Goal: Task Accomplishment & Management: Use online tool/utility

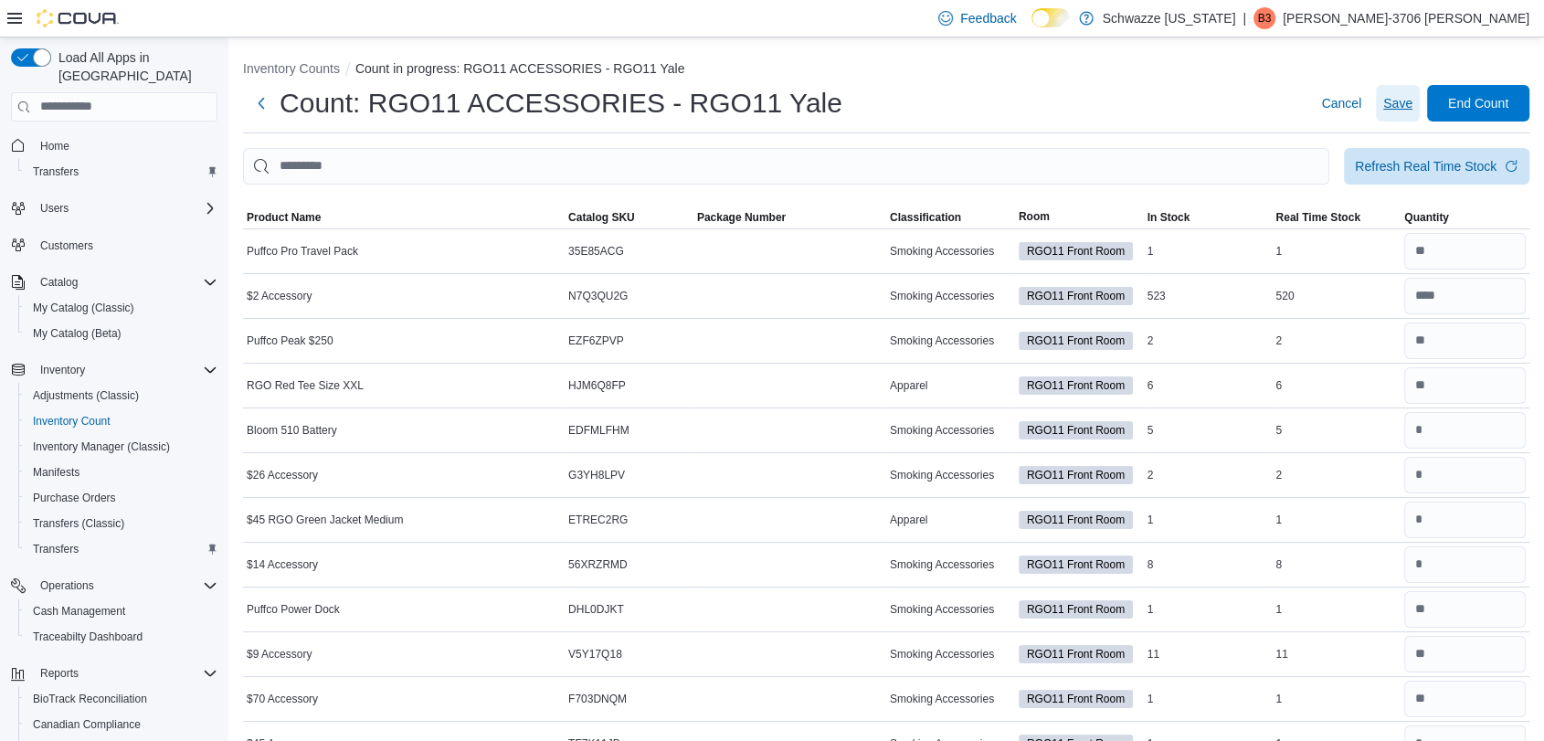
click at [1412, 111] on span "Save" at bounding box center [1397, 103] width 29 height 37
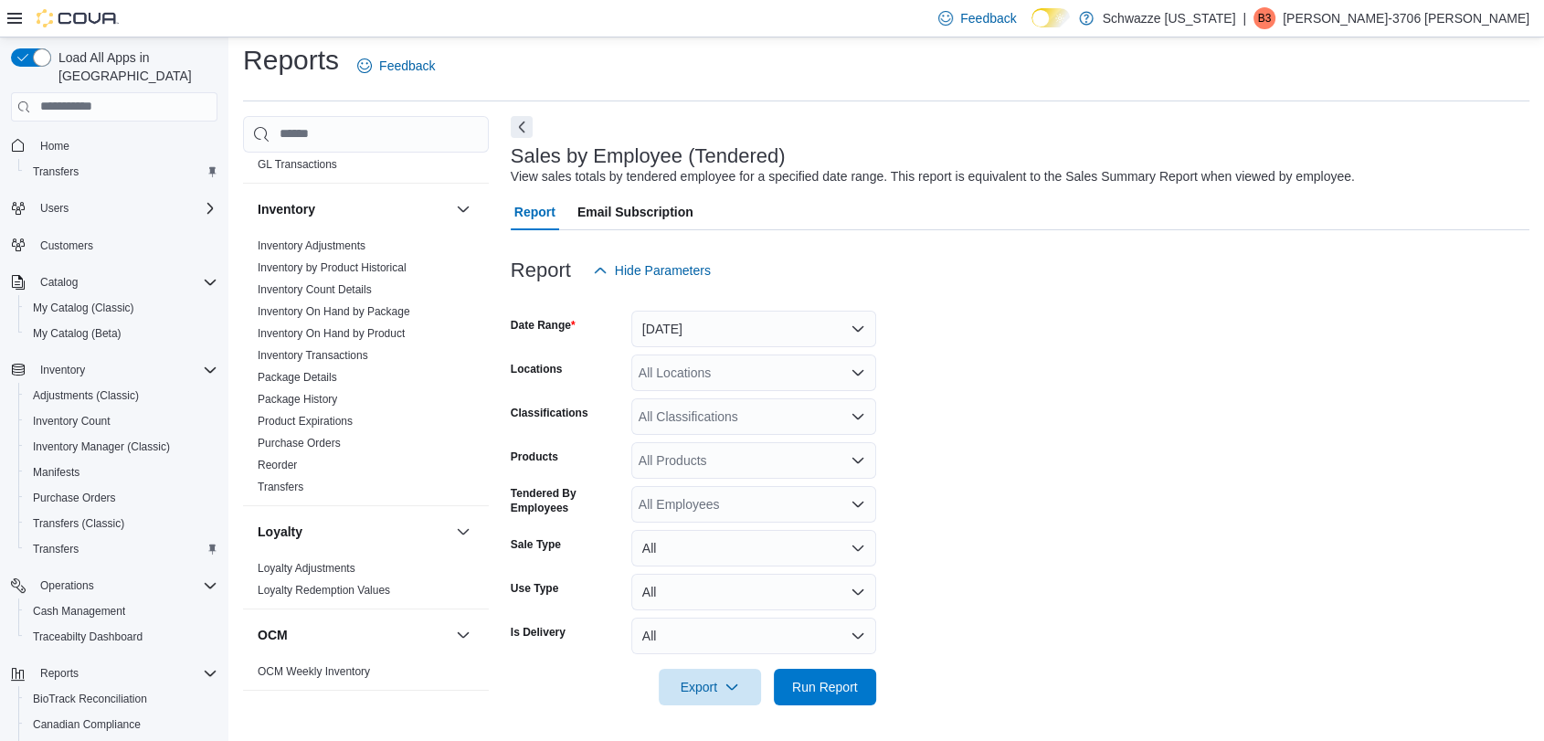
scroll to position [140, 0]
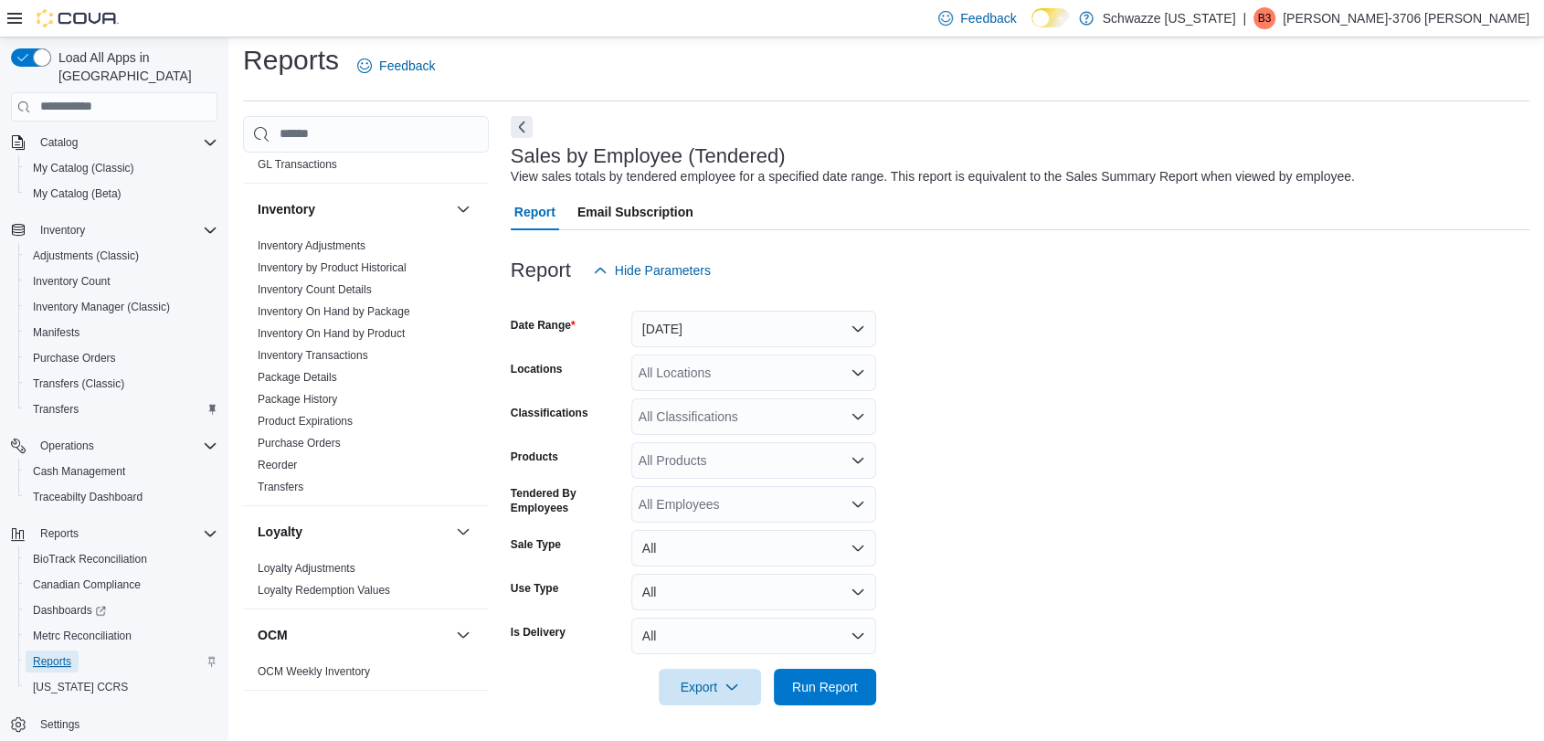
click at [62, 654] on span "Reports" at bounding box center [52, 661] width 38 height 15
click at [35, 654] on span "Reports" at bounding box center [52, 661] width 38 height 15
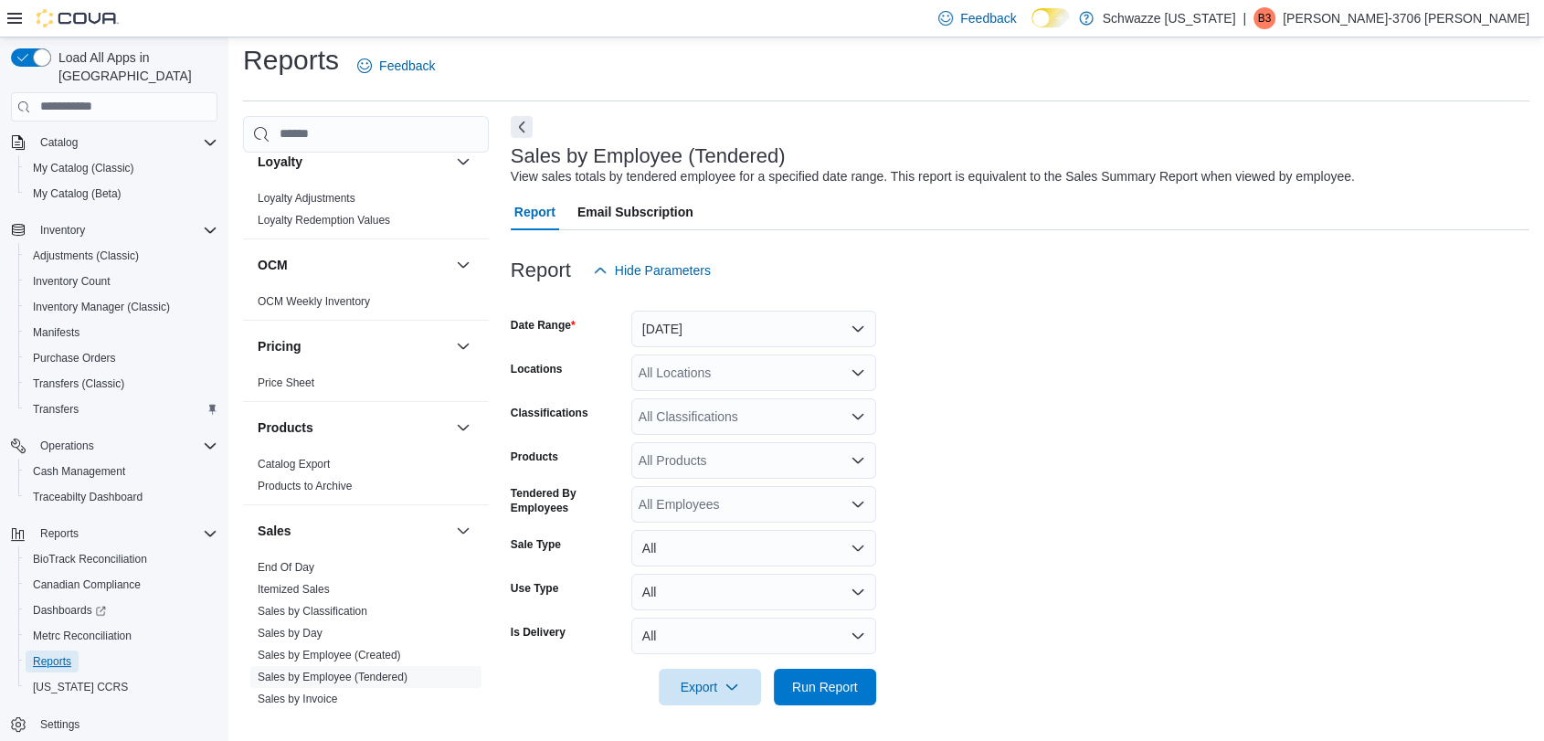
scroll to position [923, 0]
click at [307, 628] on link "Sales by Day" at bounding box center [290, 630] width 65 height 13
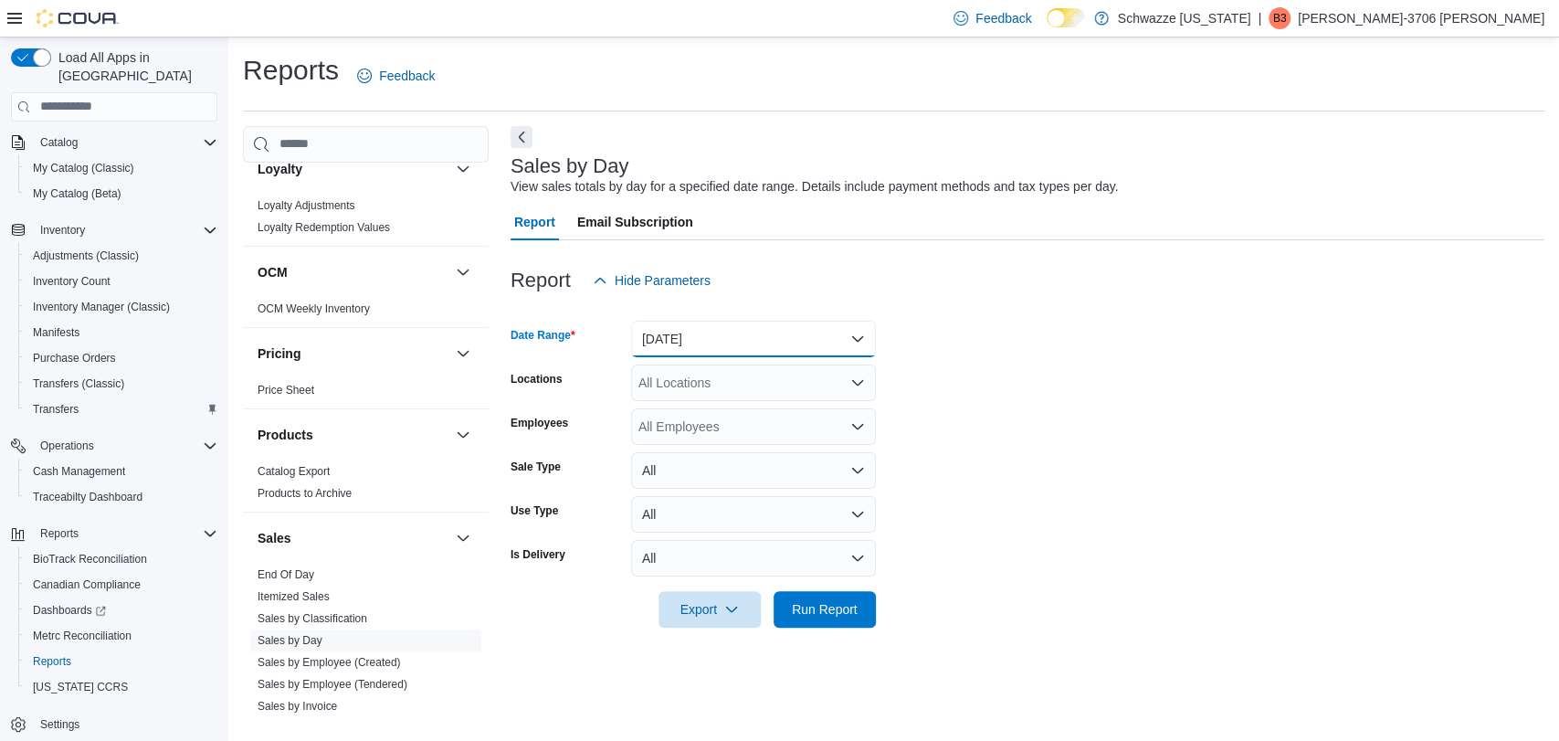
click at [859, 332] on button "Yesterday" at bounding box center [753, 339] width 245 height 37
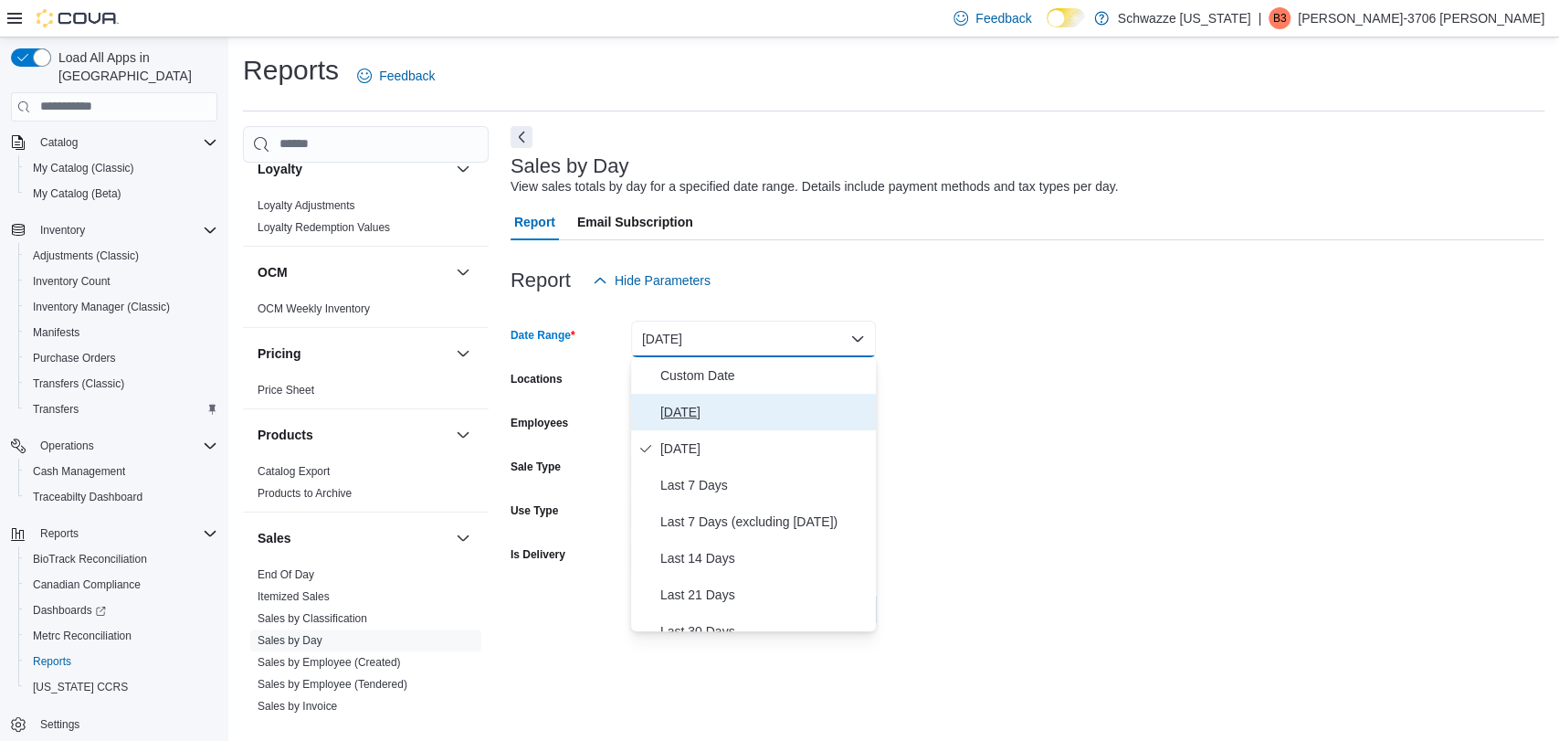
click at [750, 425] on button "Today" at bounding box center [753, 412] width 245 height 37
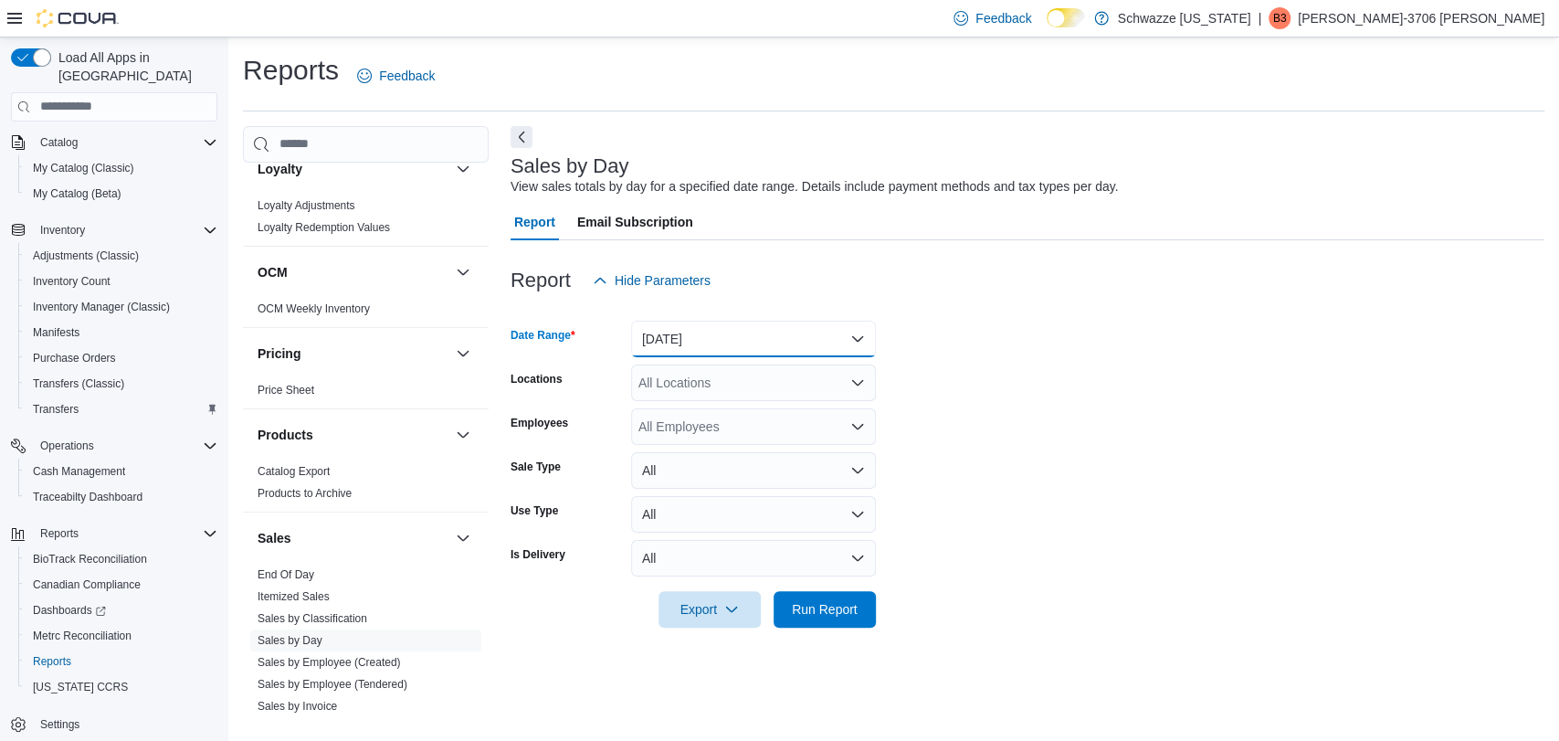
click at [776, 346] on button "Today" at bounding box center [753, 339] width 245 height 37
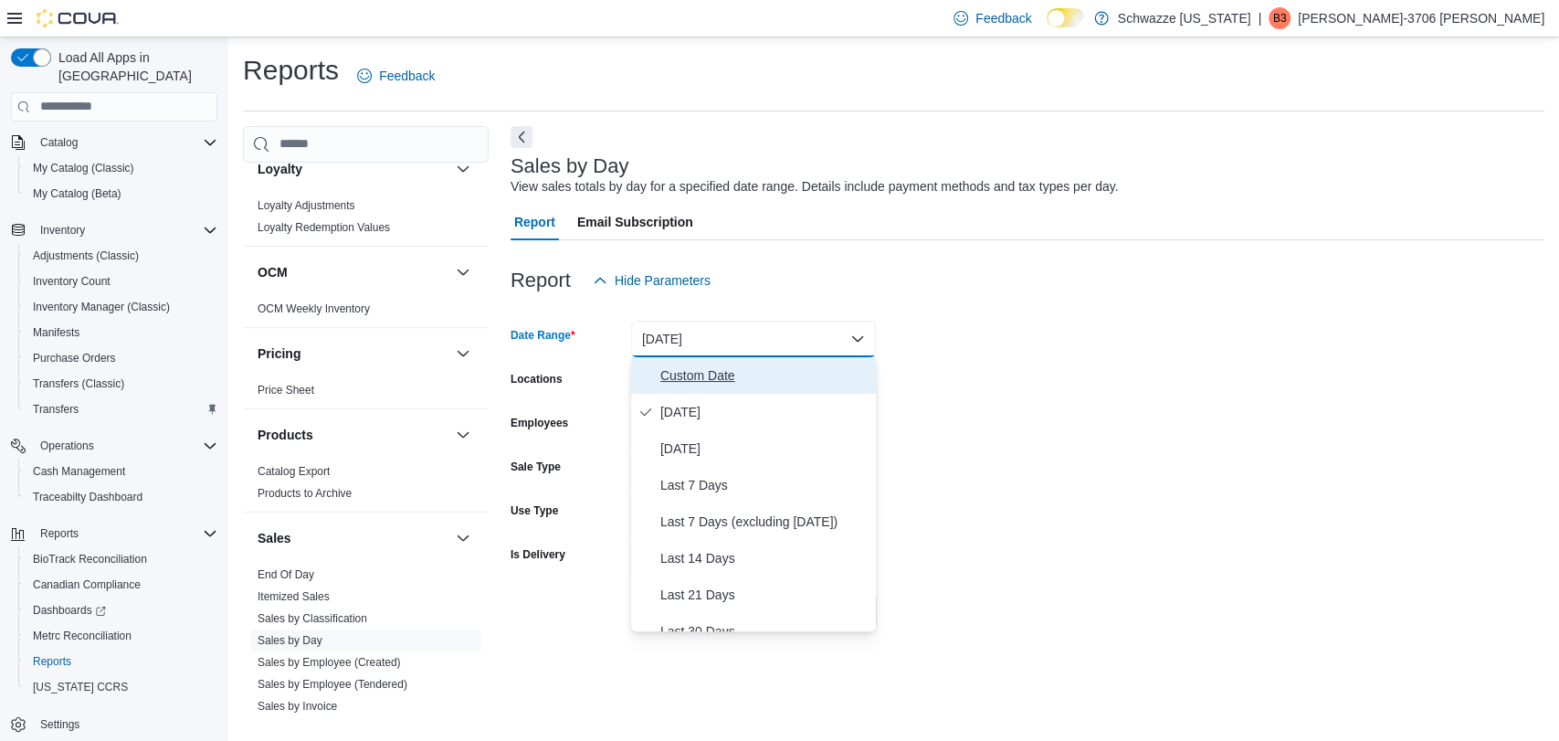
click at [756, 376] on span "Custom Date" at bounding box center [764, 375] width 208 height 22
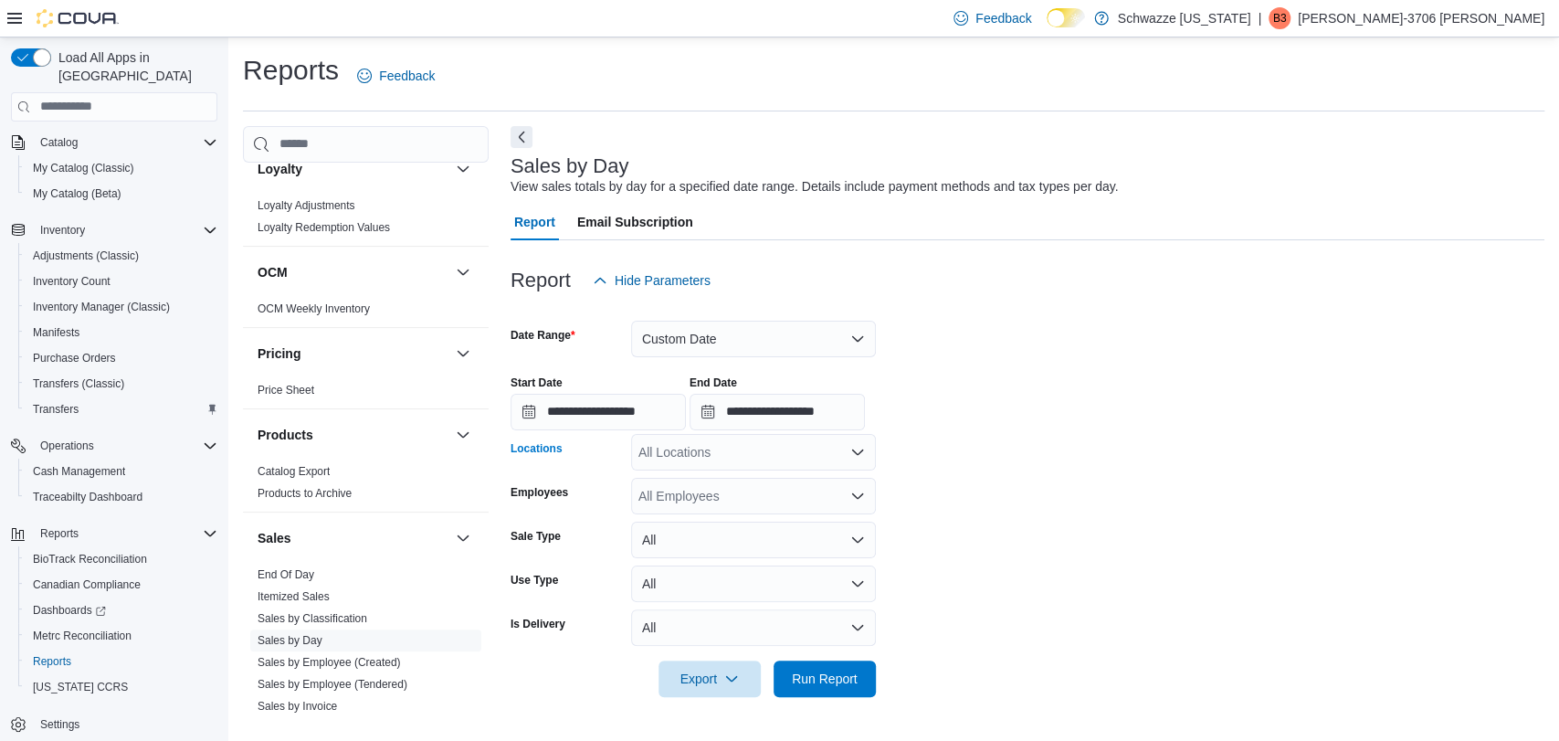
click at [821, 446] on div "All Locations" at bounding box center [753, 452] width 245 height 37
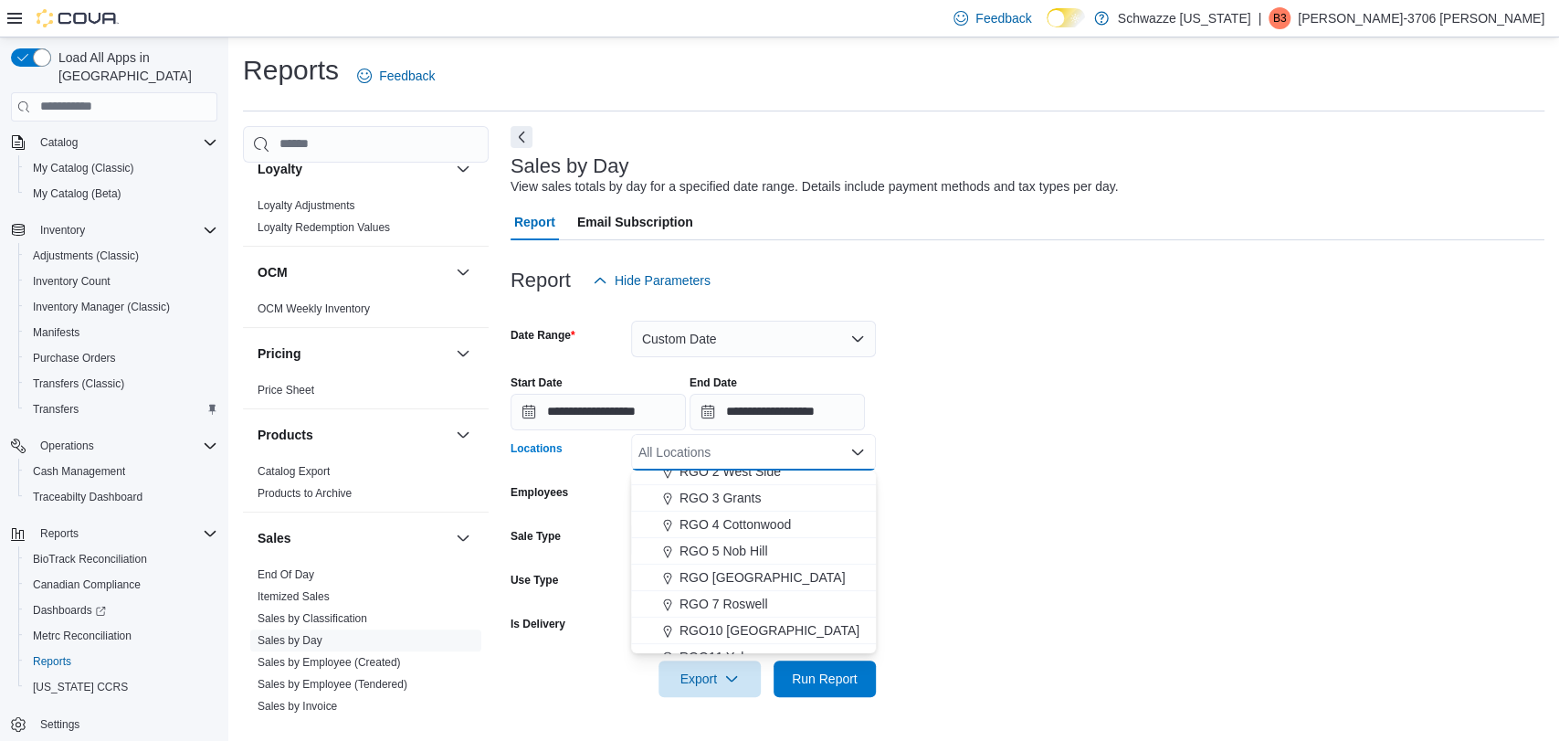
scroll to position [571, 0]
click at [744, 633] on span "RGO11 Yale" at bounding box center [715, 627] width 71 height 18
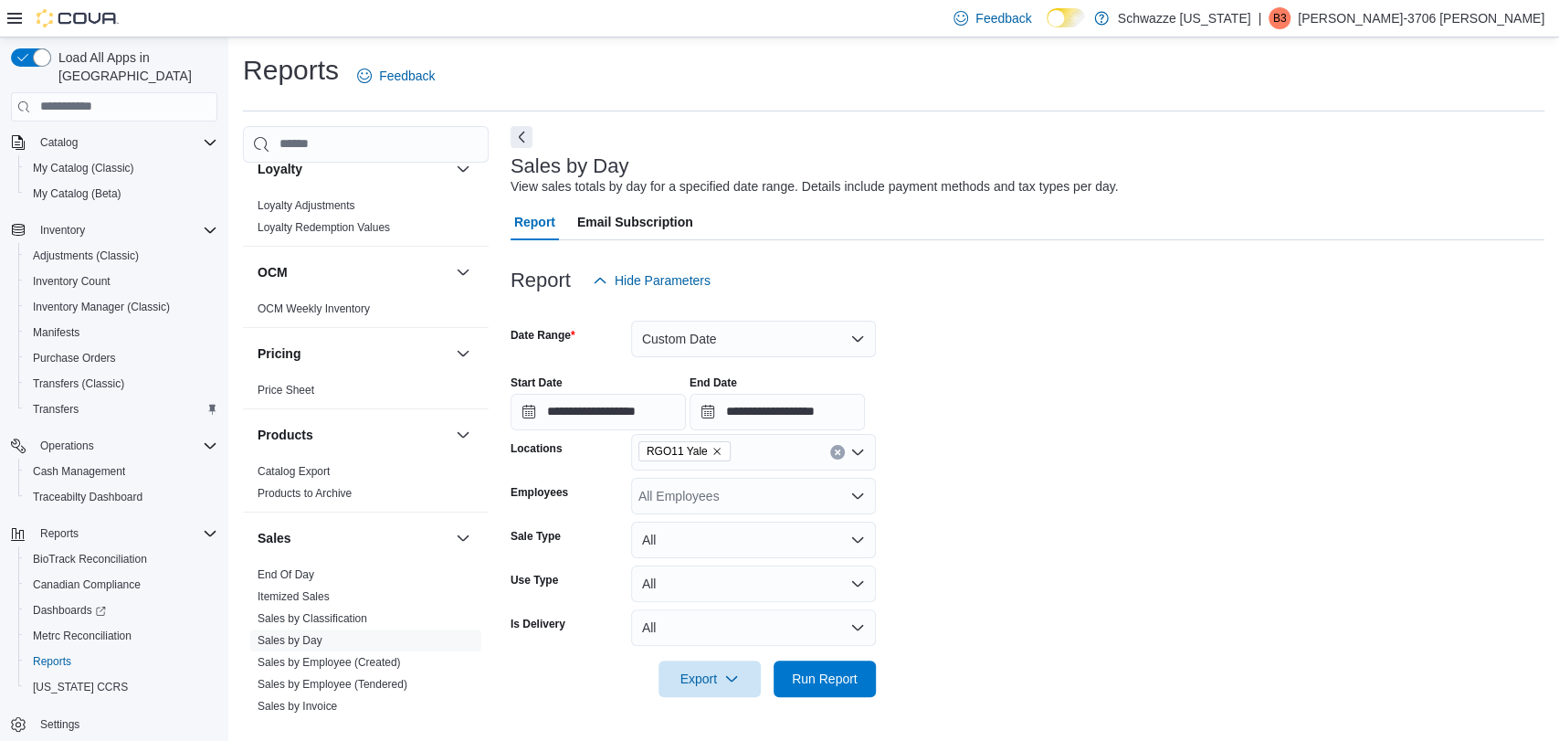
click at [926, 516] on form "**********" at bounding box center [1028, 498] width 1034 height 398
click at [628, 408] on input "**********" at bounding box center [598, 412] width 175 height 37
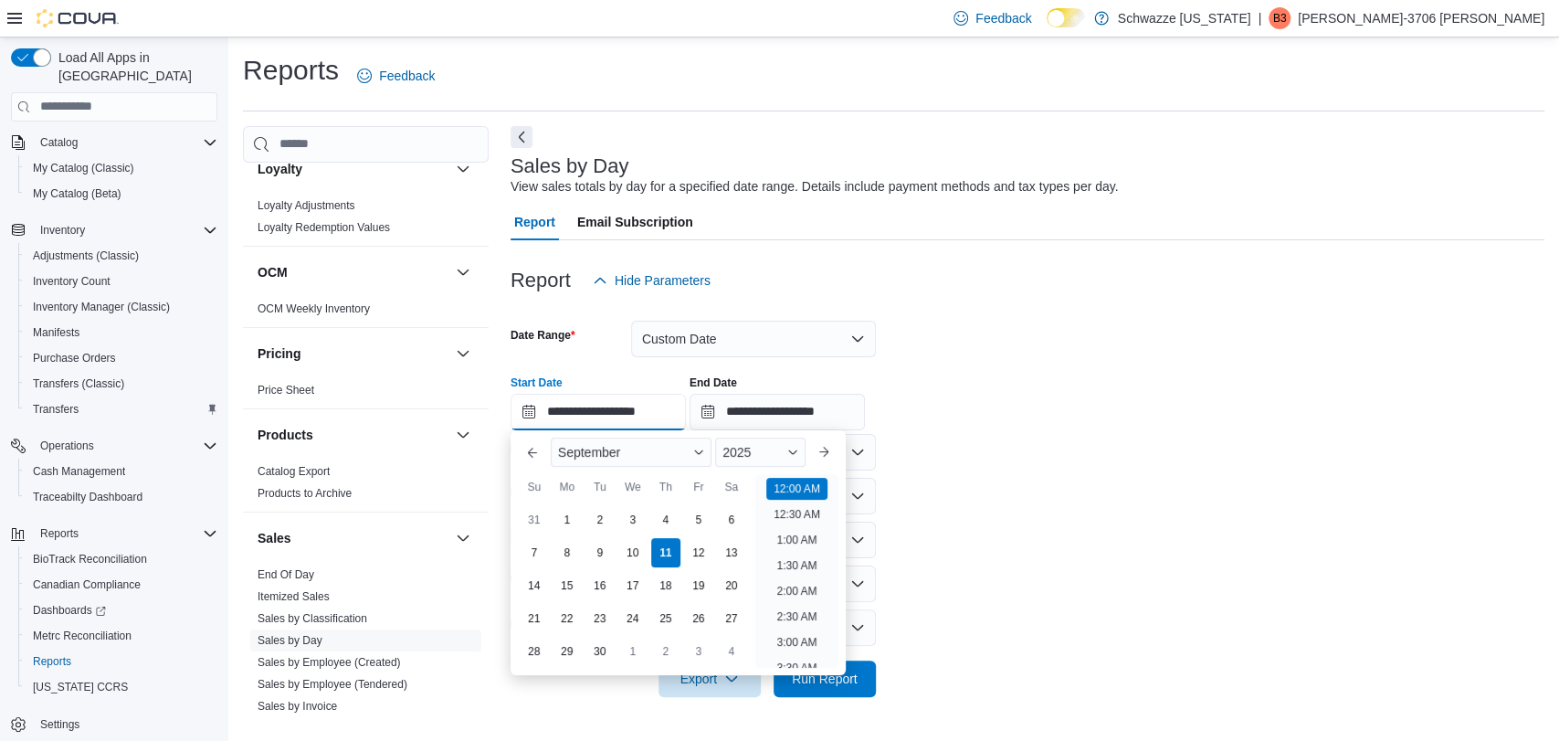
scroll to position [57, 0]
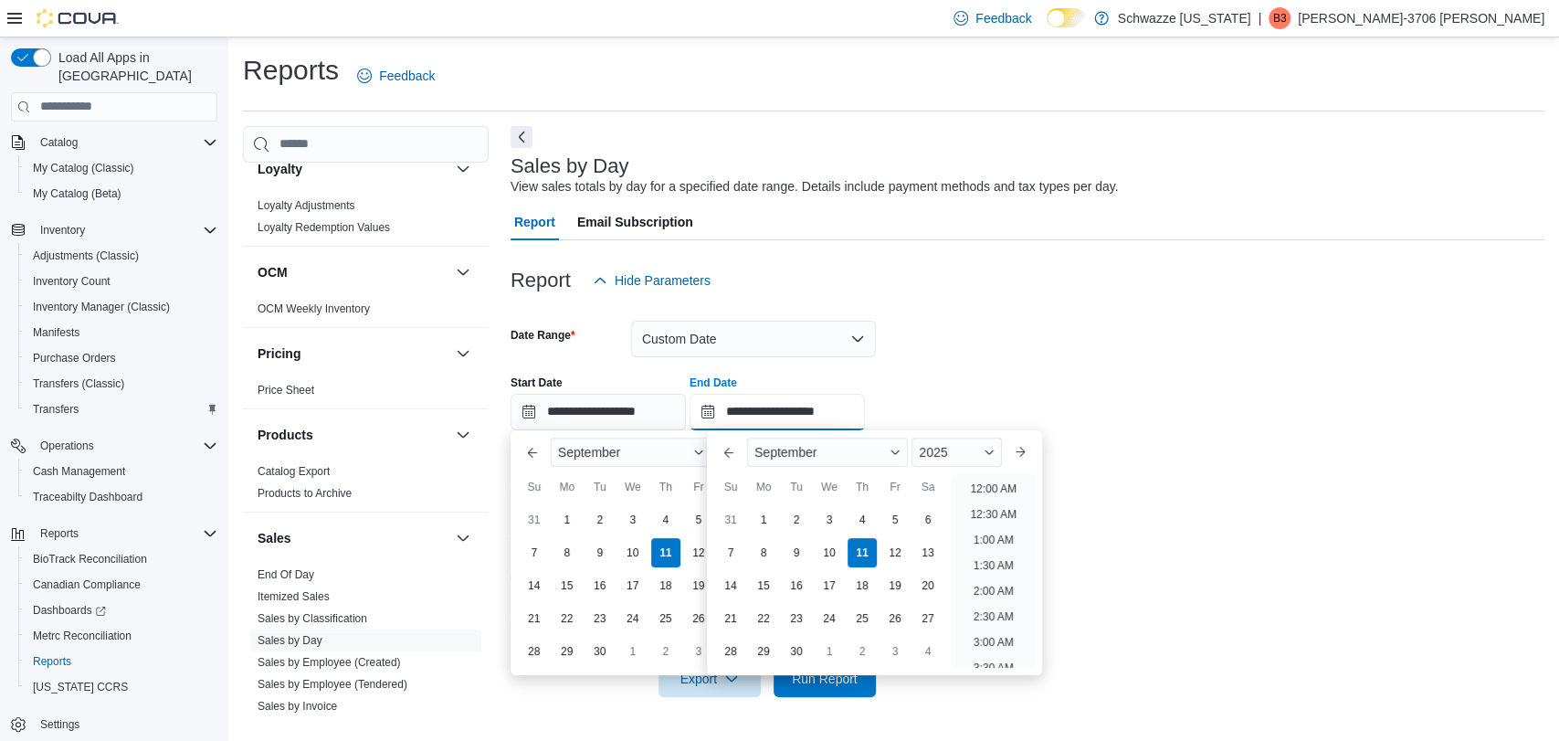
click at [834, 410] on input "**********" at bounding box center [777, 412] width 175 height 37
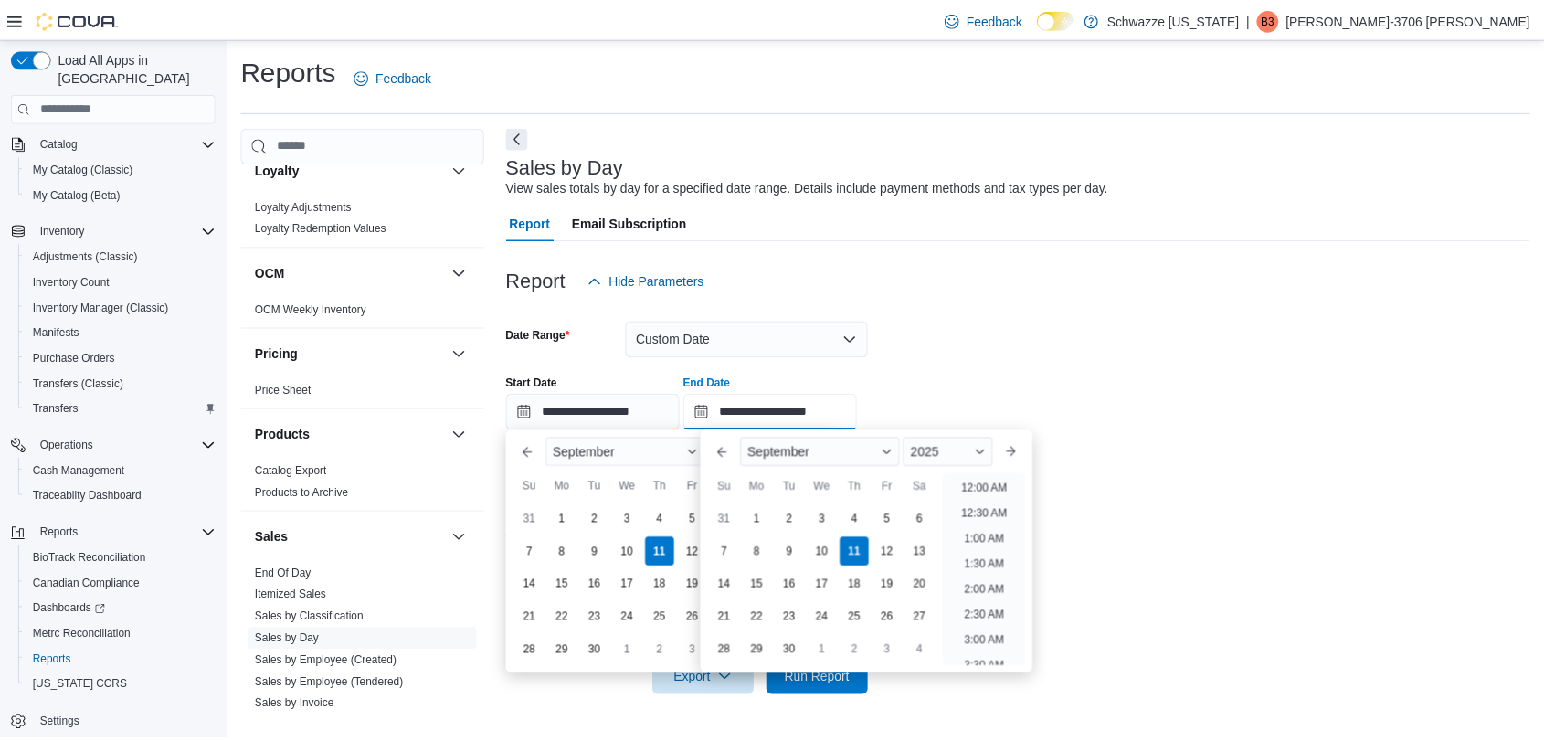
scroll to position [1038, 0]
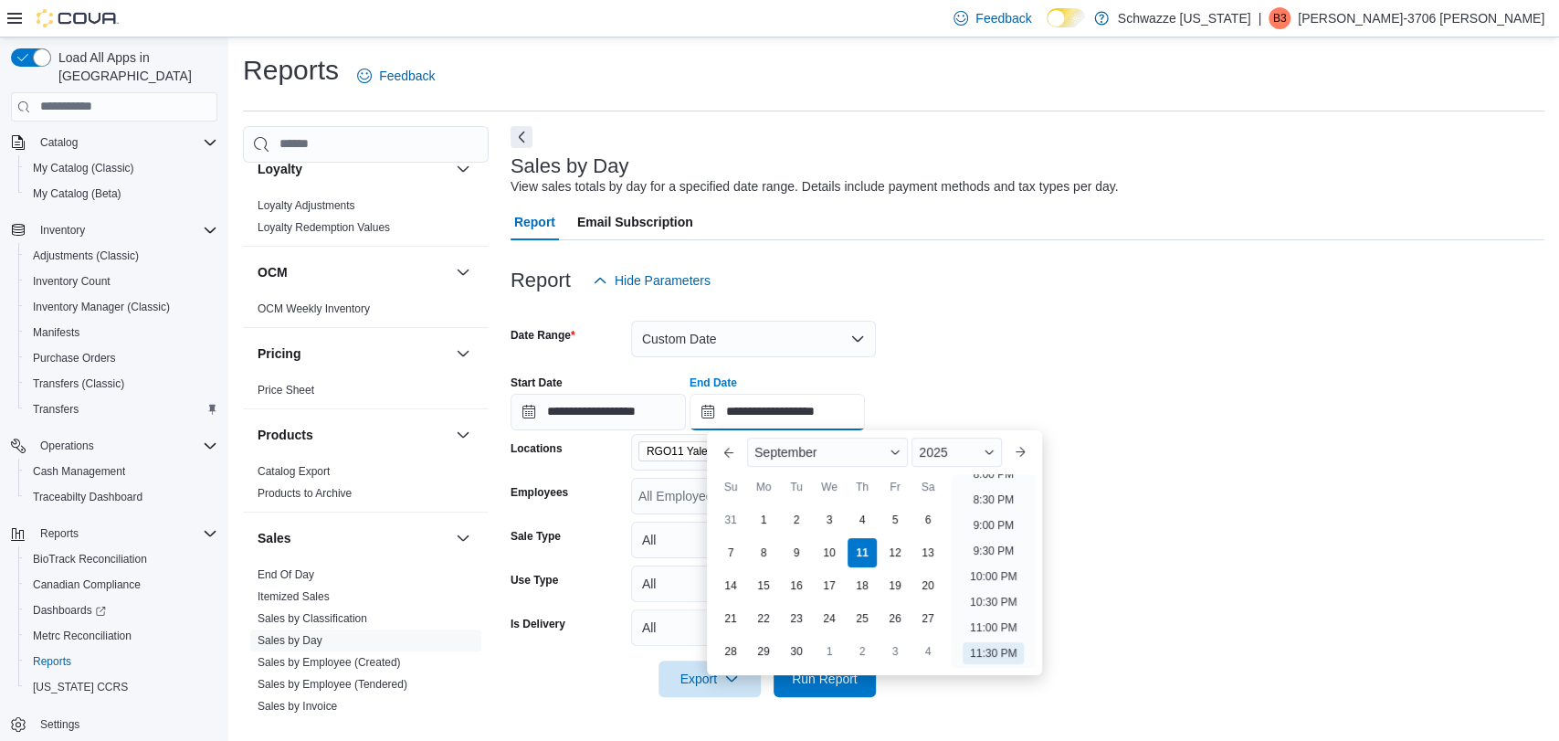
click at [834, 410] on input "**********" at bounding box center [777, 412] width 175 height 37
click at [1036, 389] on div "**********" at bounding box center [1028, 395] width 1034 height 69
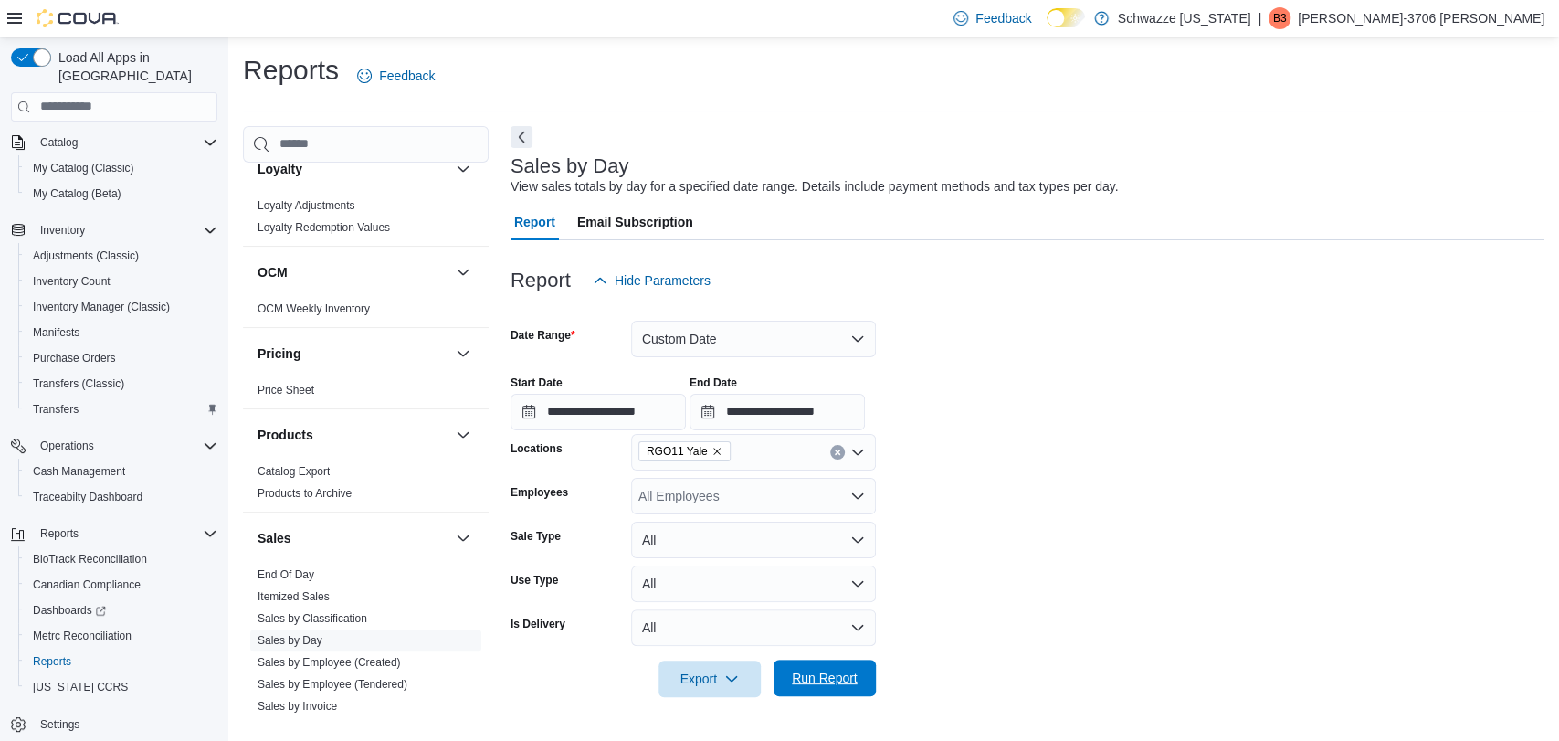
click at [824, 667] on span "Run Report" at bounding box center [825, 678] width 80 height 37
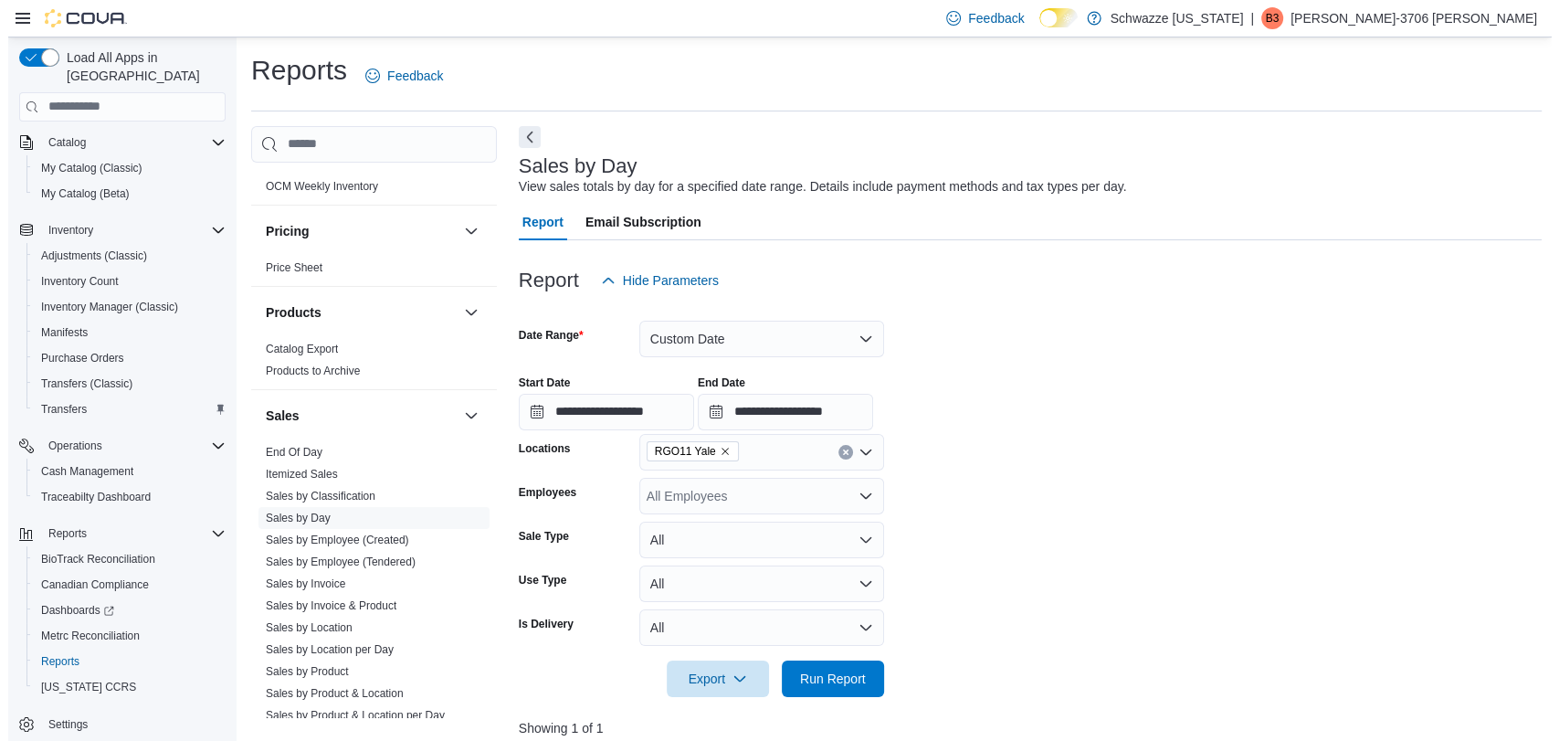
scroll to position [1041, 0]
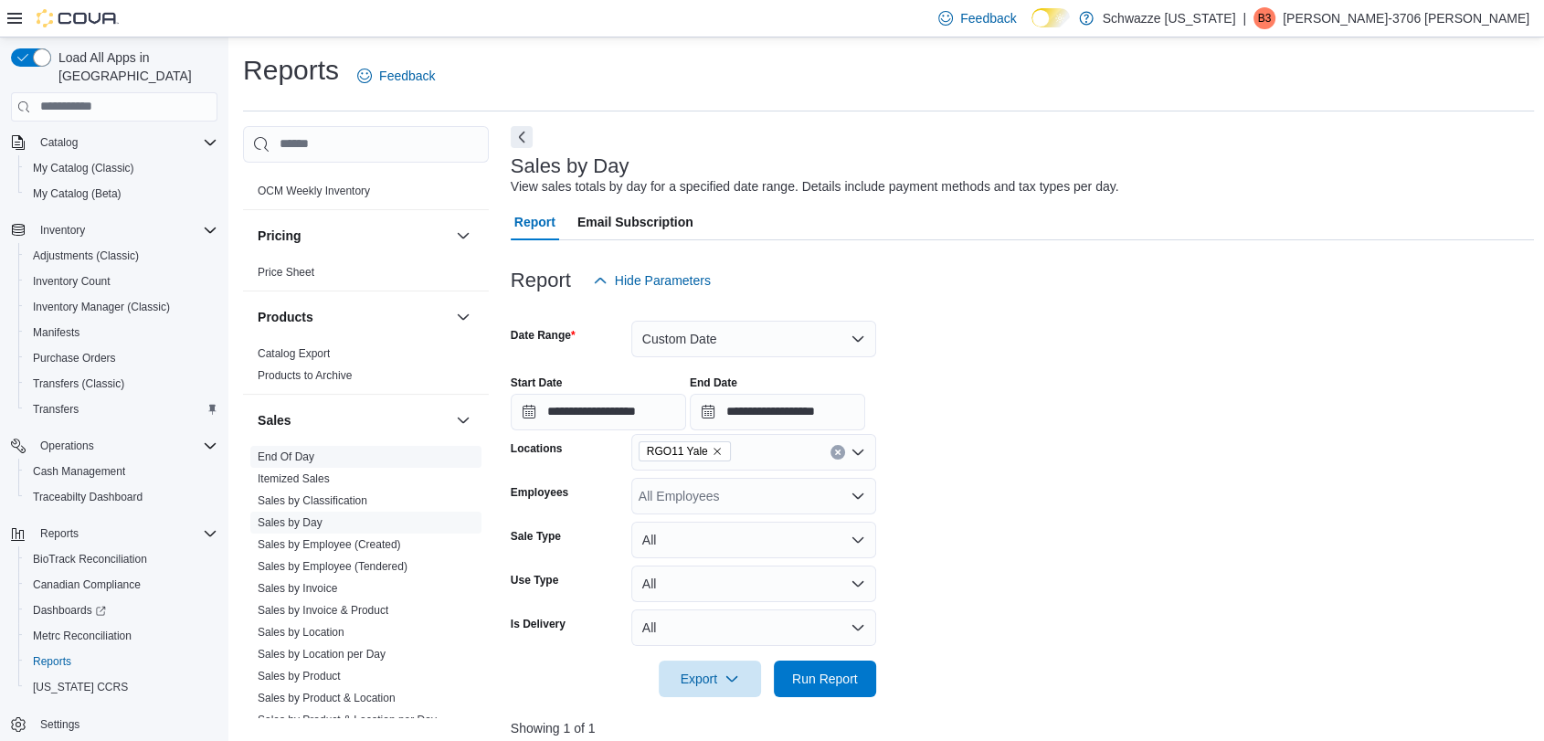
click at [286, 450] on link "End Of Day" at bounding box center [286, 456] width 57 height 13
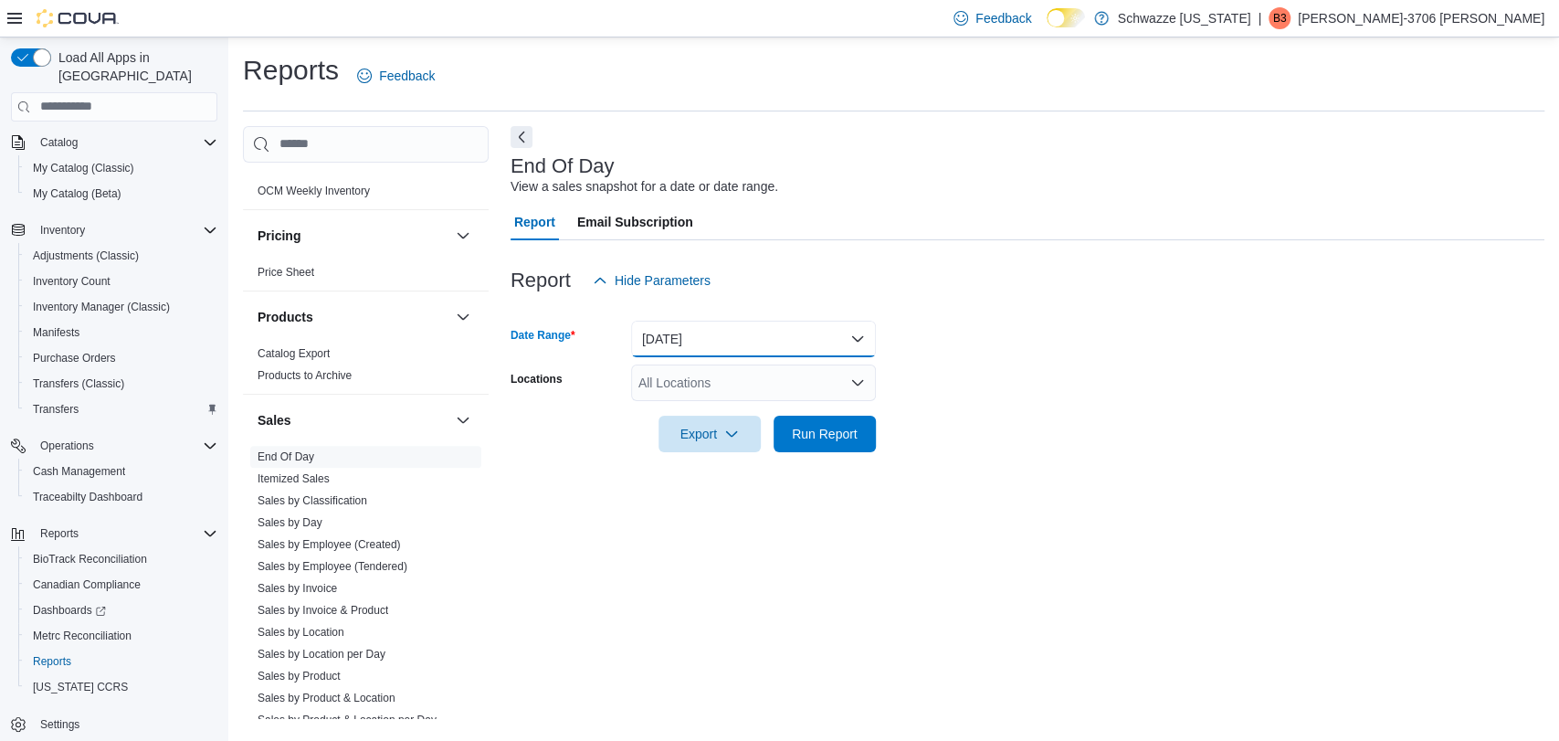
click at [860, 338] on button "Today" at bounding box center [753, 339] width 245 height 37
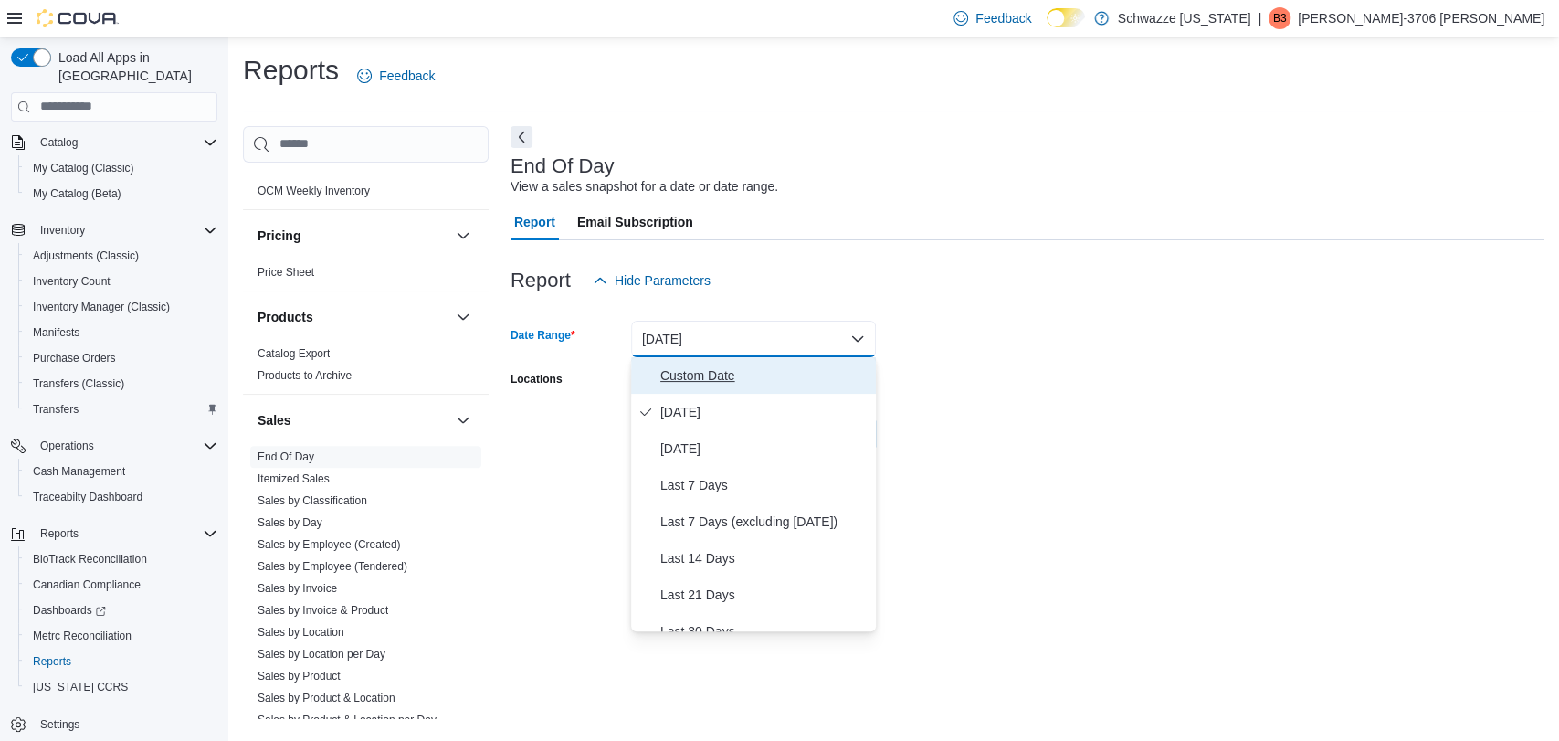
click at [811, 378] on span "Custom Date" at bounding box center [764, 375] width 208 height 22
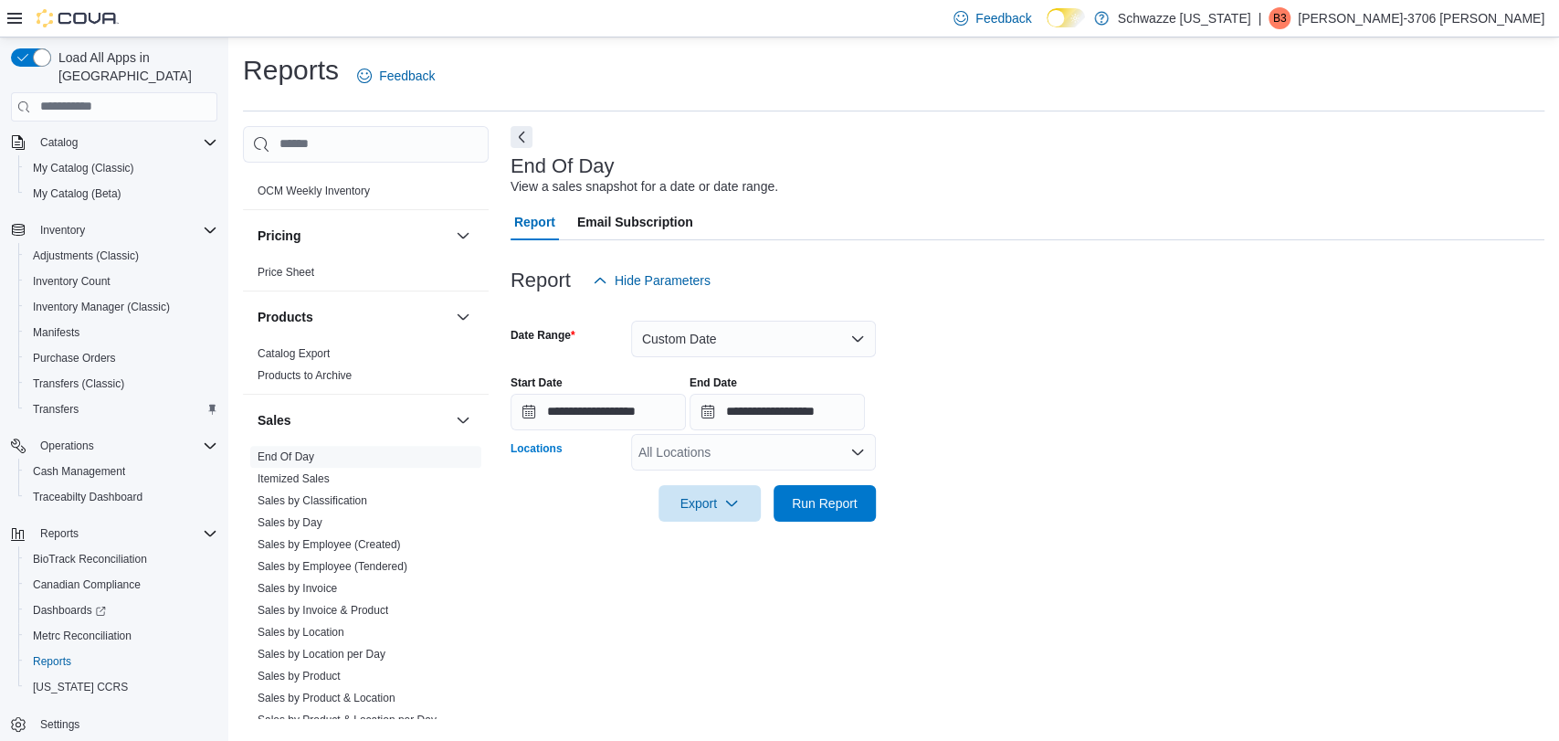
click at [855, 448] on icon "Open list of options" at bounding box center [857, 452] width 15 height 15
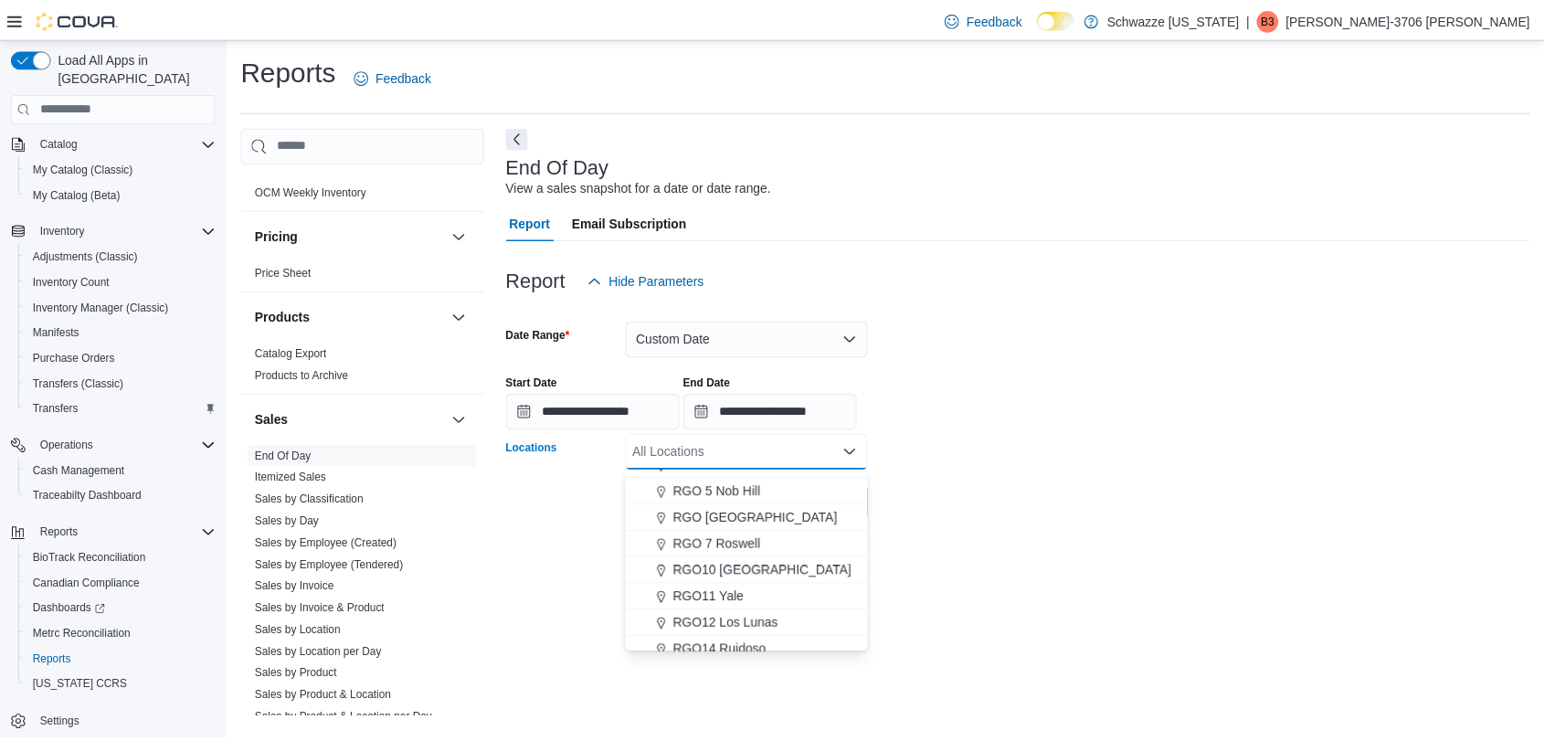
scroll to position [601, 0]
click at [742, 596] on span "RGO11 Yale" at bounding box center [715, 597] width 71 height 18
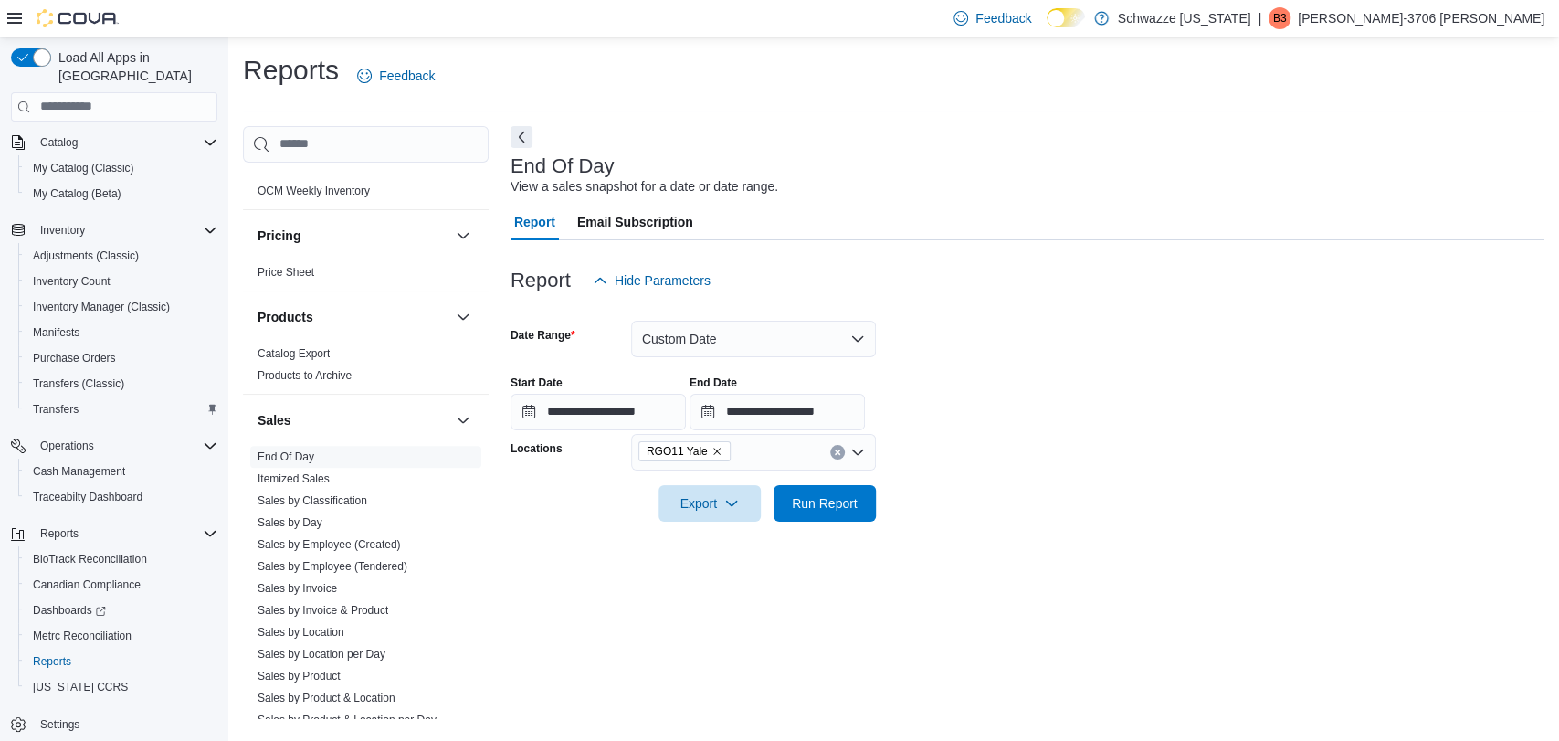
click at [973, 522] on div at bounding box center [1028, 533] width 1034 height 22
click at [832, 499] on span "Run Report" at bounding box center [825, 502] width 66 height 18
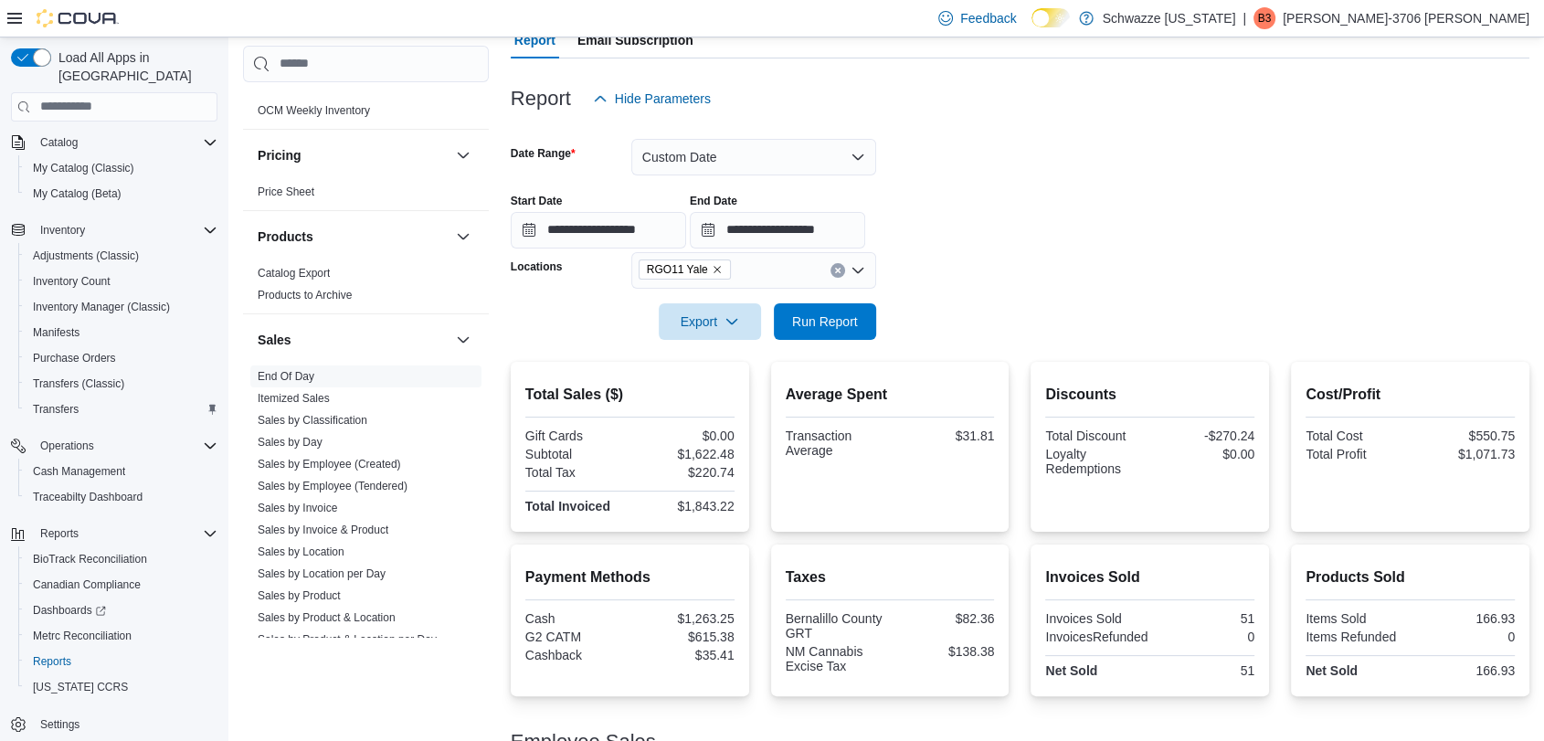
scroll to position [183, 0]
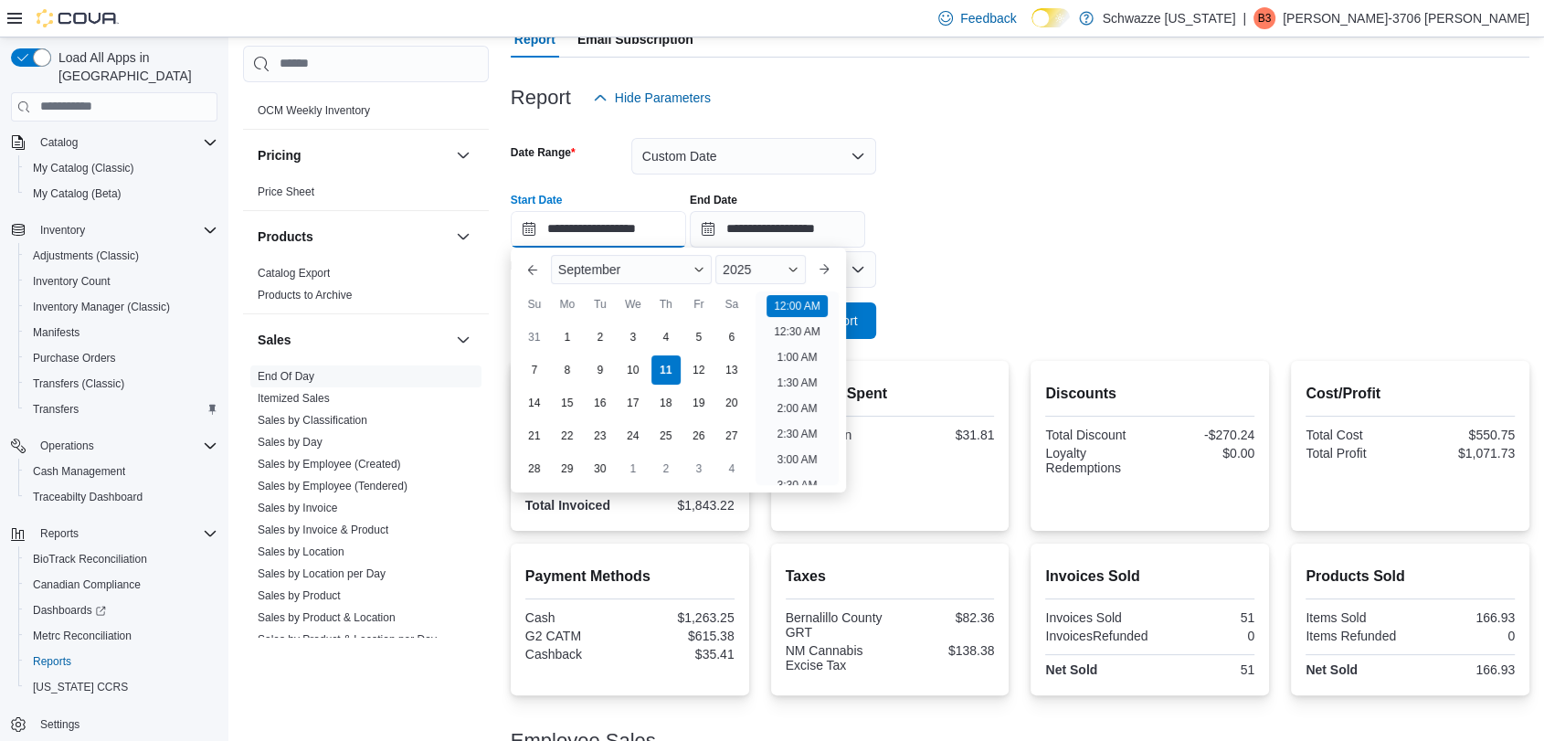
click at [641, 225] on input "**********" at bounding box center [598, 229] width 175 height 37
click at [795, 404] on li "12:00 PM" at bounding box center [796, 412] width 61 height 22
type input "**********"
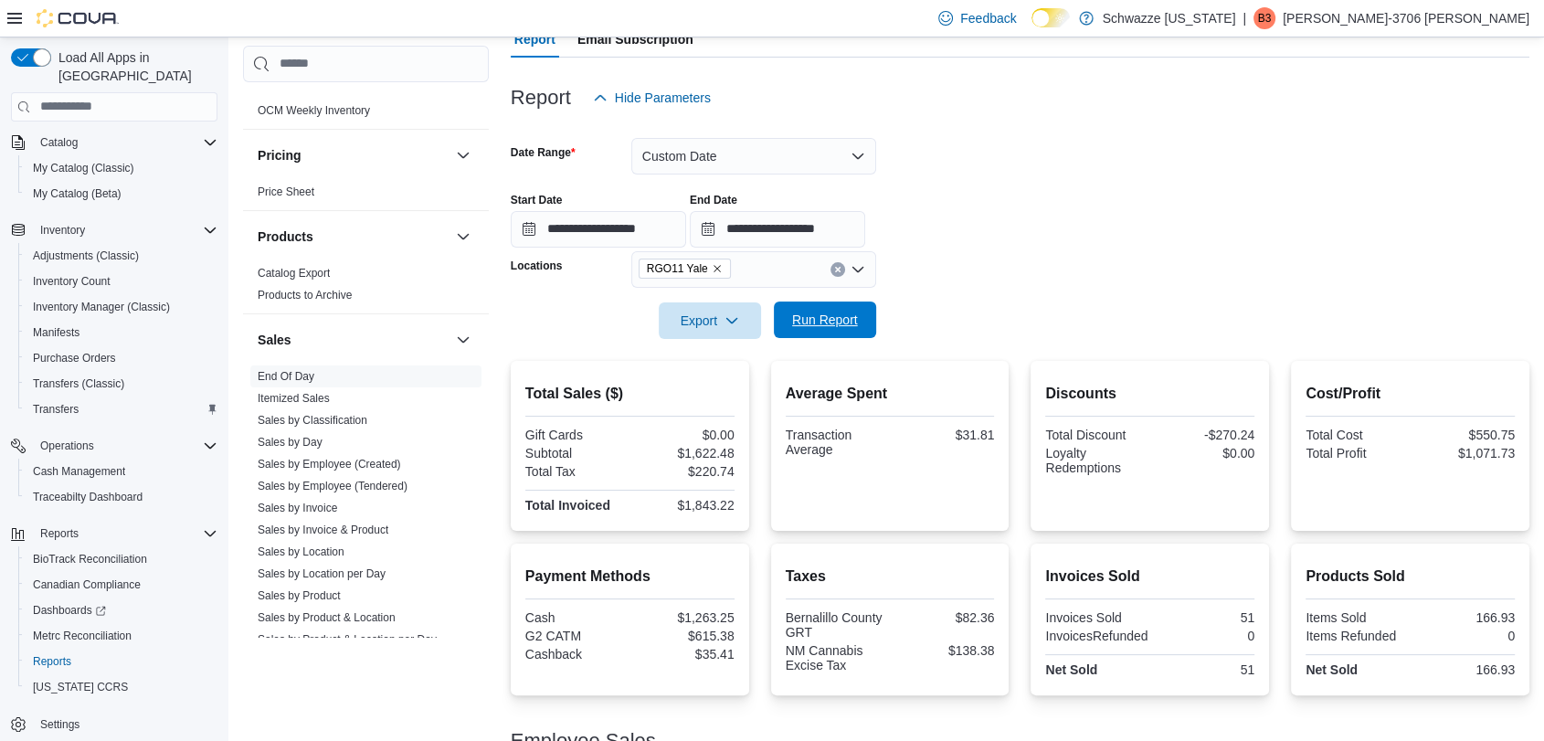
click at [830, 319] on span "Run Report" at bounding box center [825, 320] width 66 height 18
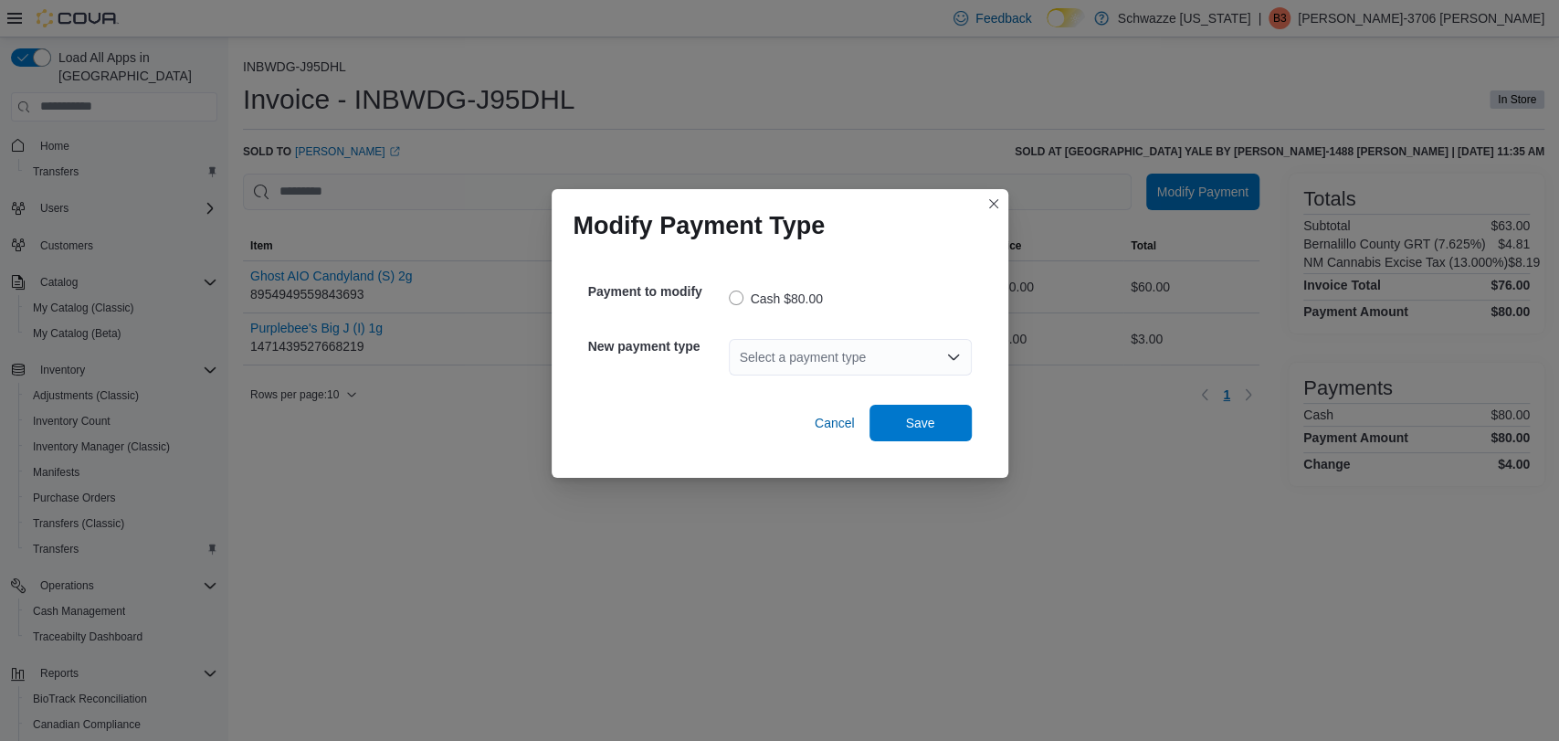
click at [793, 353] on div "Select a payment type" at bounding box center [850, 357] width 243 height 37
click at [792, 392] on span "G2 CATM" at bounding box center [860, 388] width 199 height 18
click at [893, 431] on span "Save" at bounding box center [921, 422] width 80 height 37
